Goal: Find specific page/section: Find specific page/section

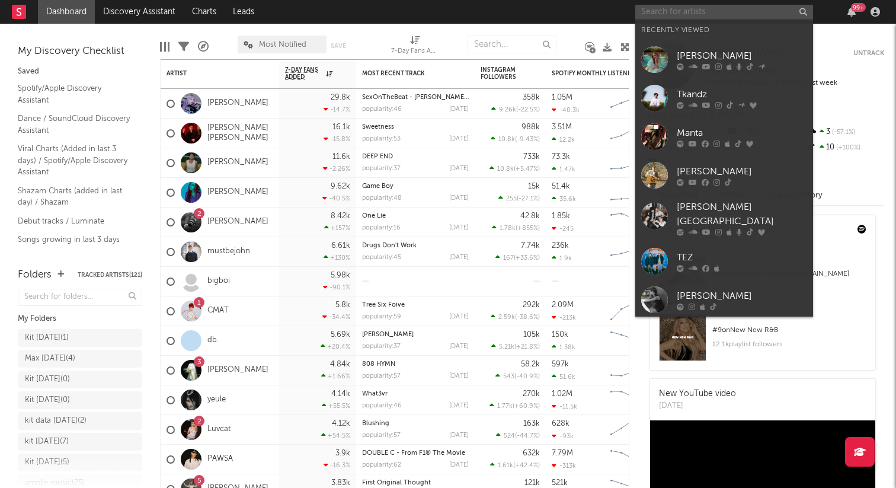
click at [687, 9] on input "text" at bounding box center [724, 12] width 178 height 15
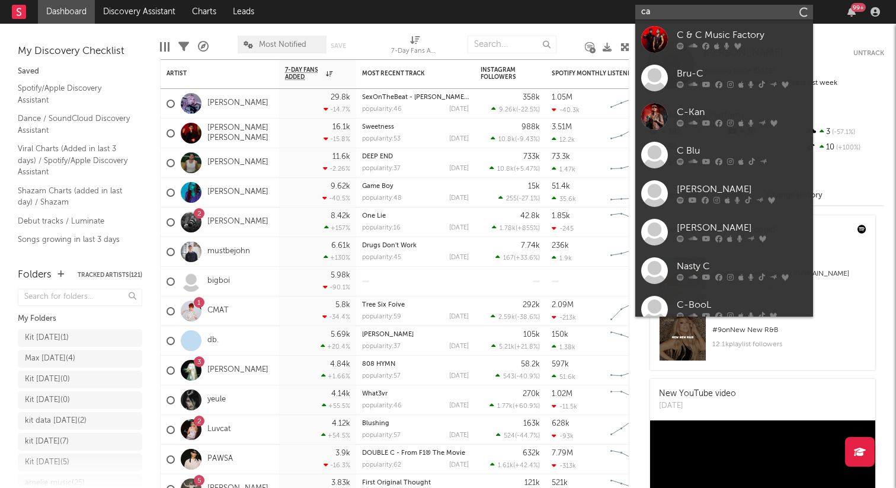
type input "c"
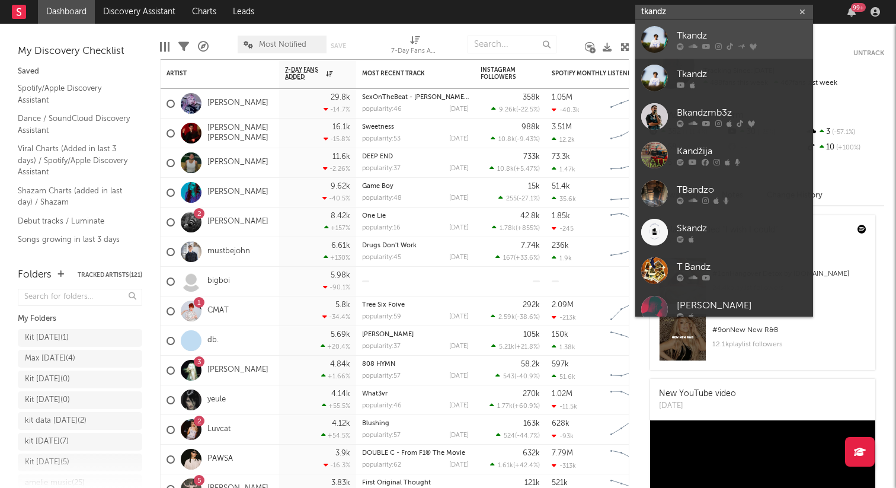
type input "tkandz"
click at [693, 37] on div "Tkandz" at bounding box center [742, 35] width 130 height 14
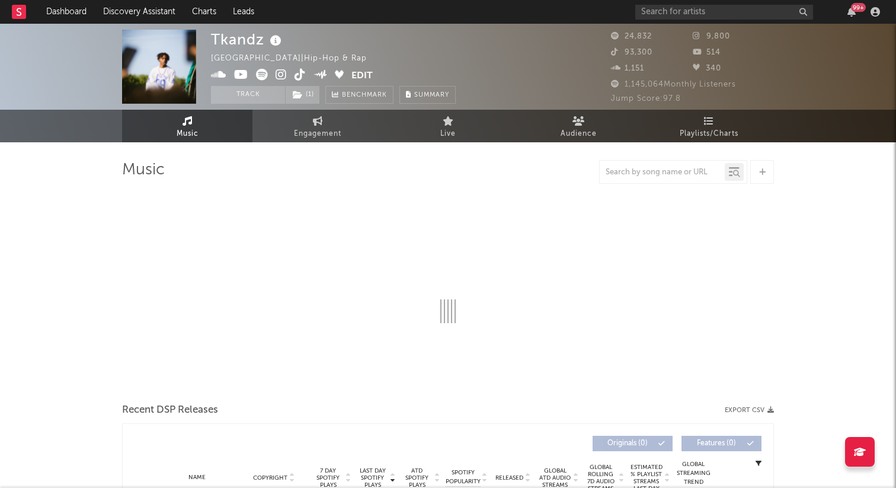
select select "6m"
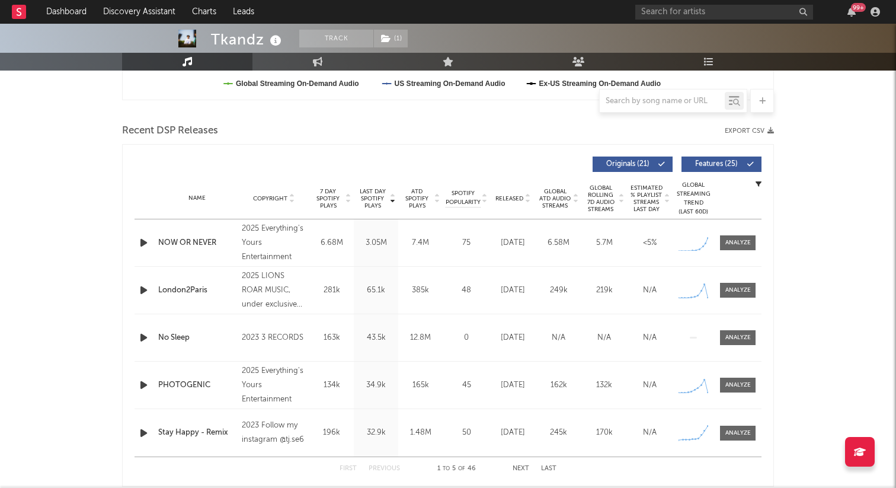
scroll to position [378, 0]
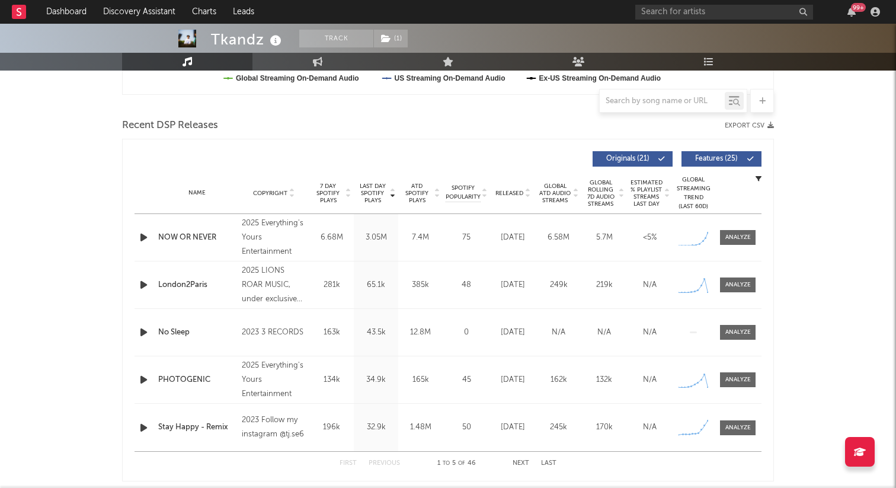
click at [278, 249] on div "2025 Everything's Yours Entertainment" at bounding box center [274, 237] width 65 height 43
click at [282, 221] on div "2025 Everything's Yours Entertainment" at bounding box center [274, 237] width 65 height 43
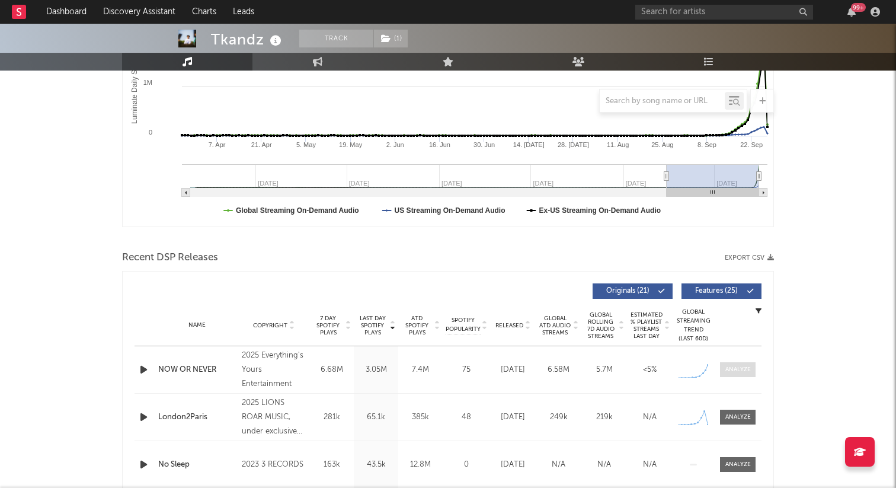
scroll to position [0, 0]
